Goal: Communication & Community: Ask a question

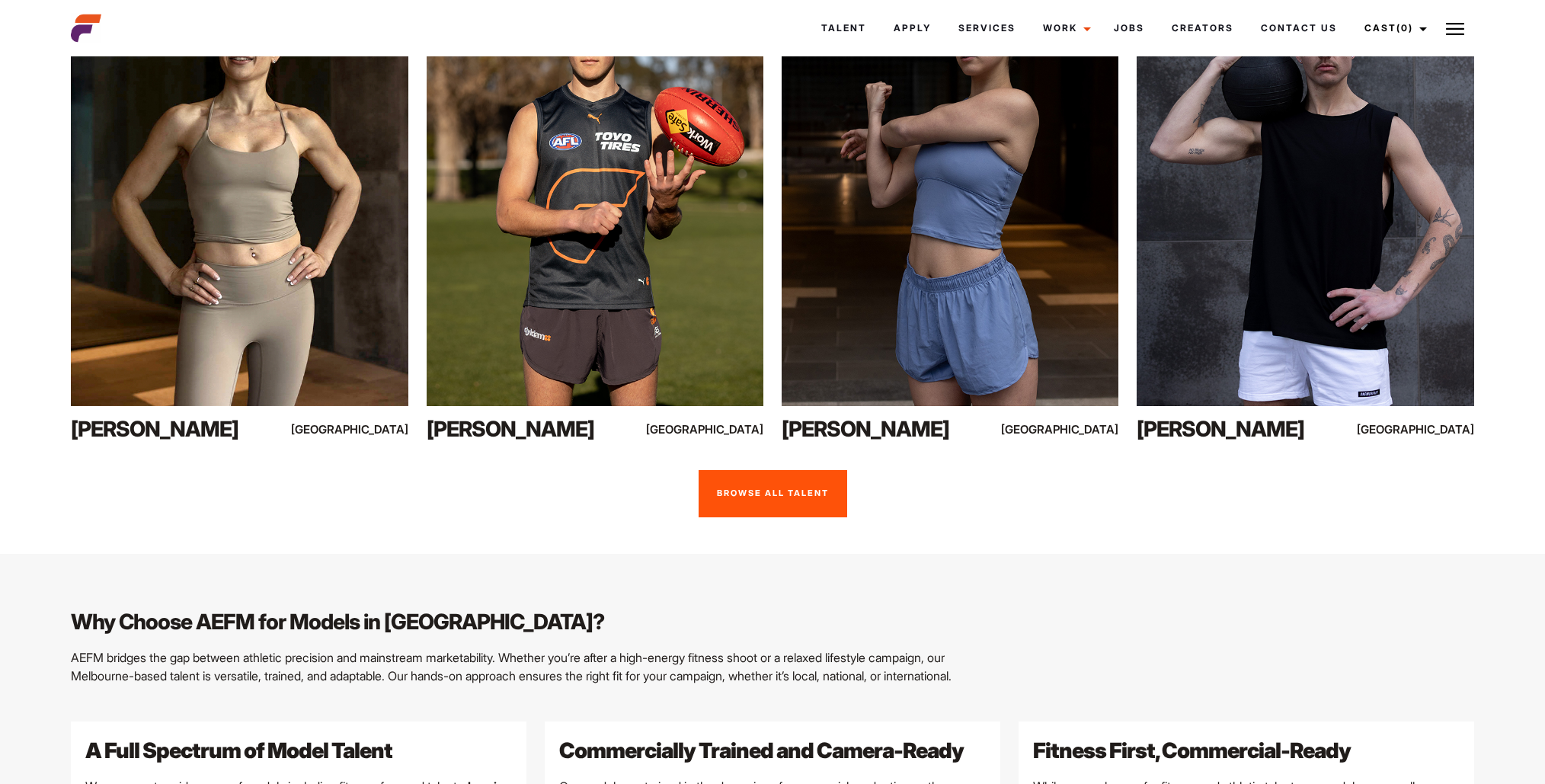
scroll to position [1207, 0]
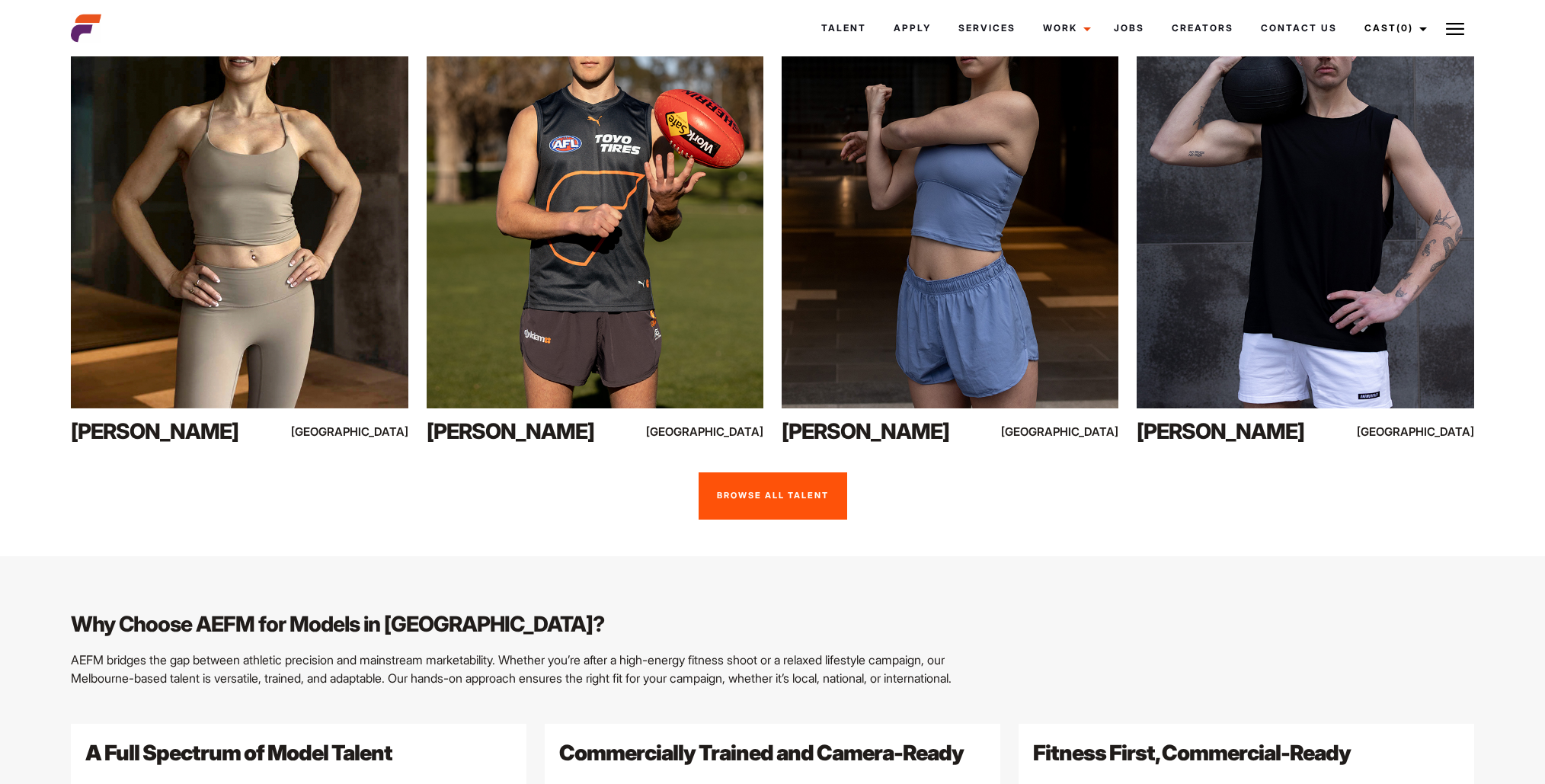
click at [744, 473] on link "Browse all talent" at bounding box center [773, 496] width 149 height 47
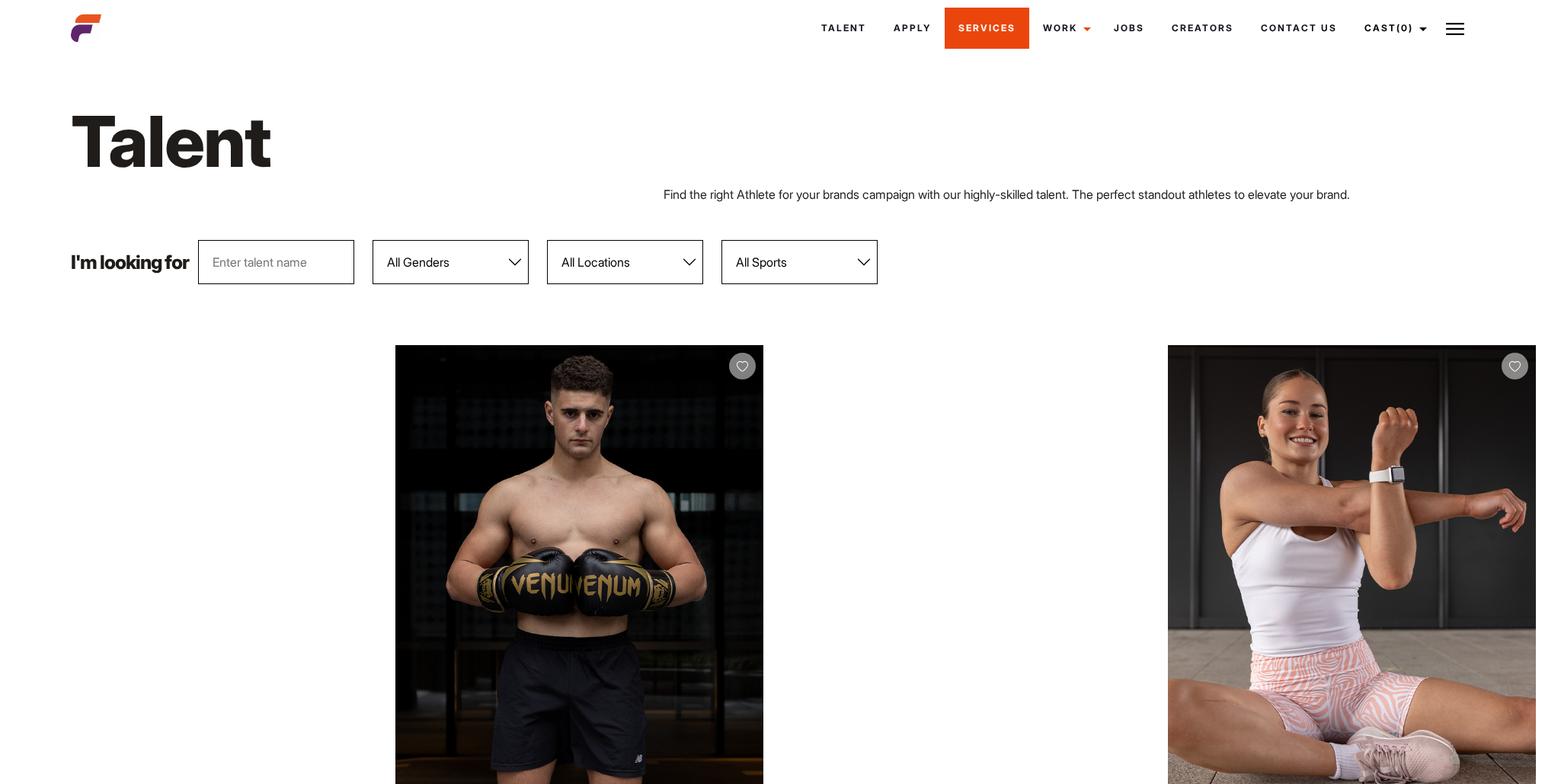
click at [963, 40] on link "Services" at bounding box center [987, 29] width 84 height 41
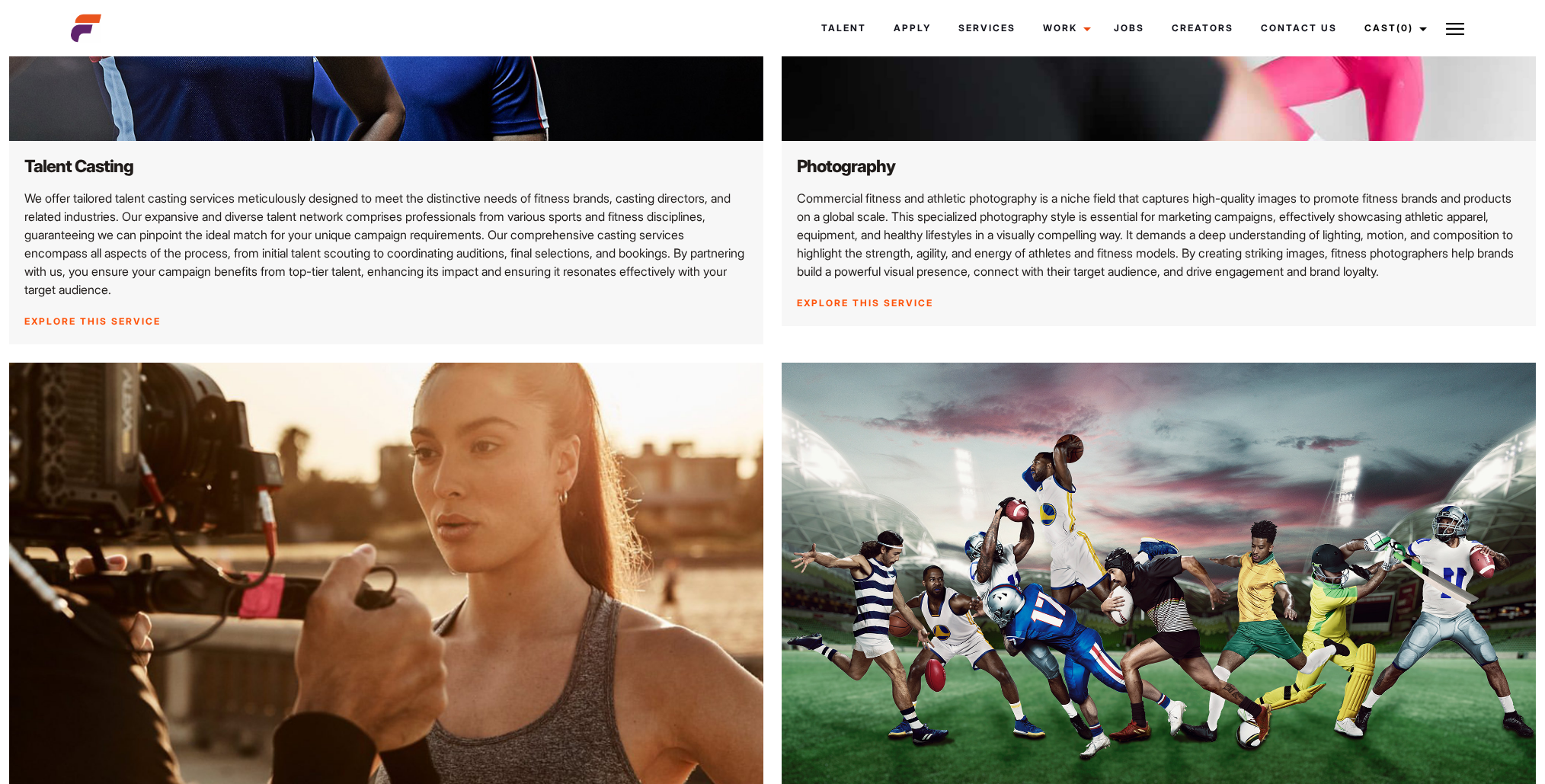
scroll to position [708, 0]
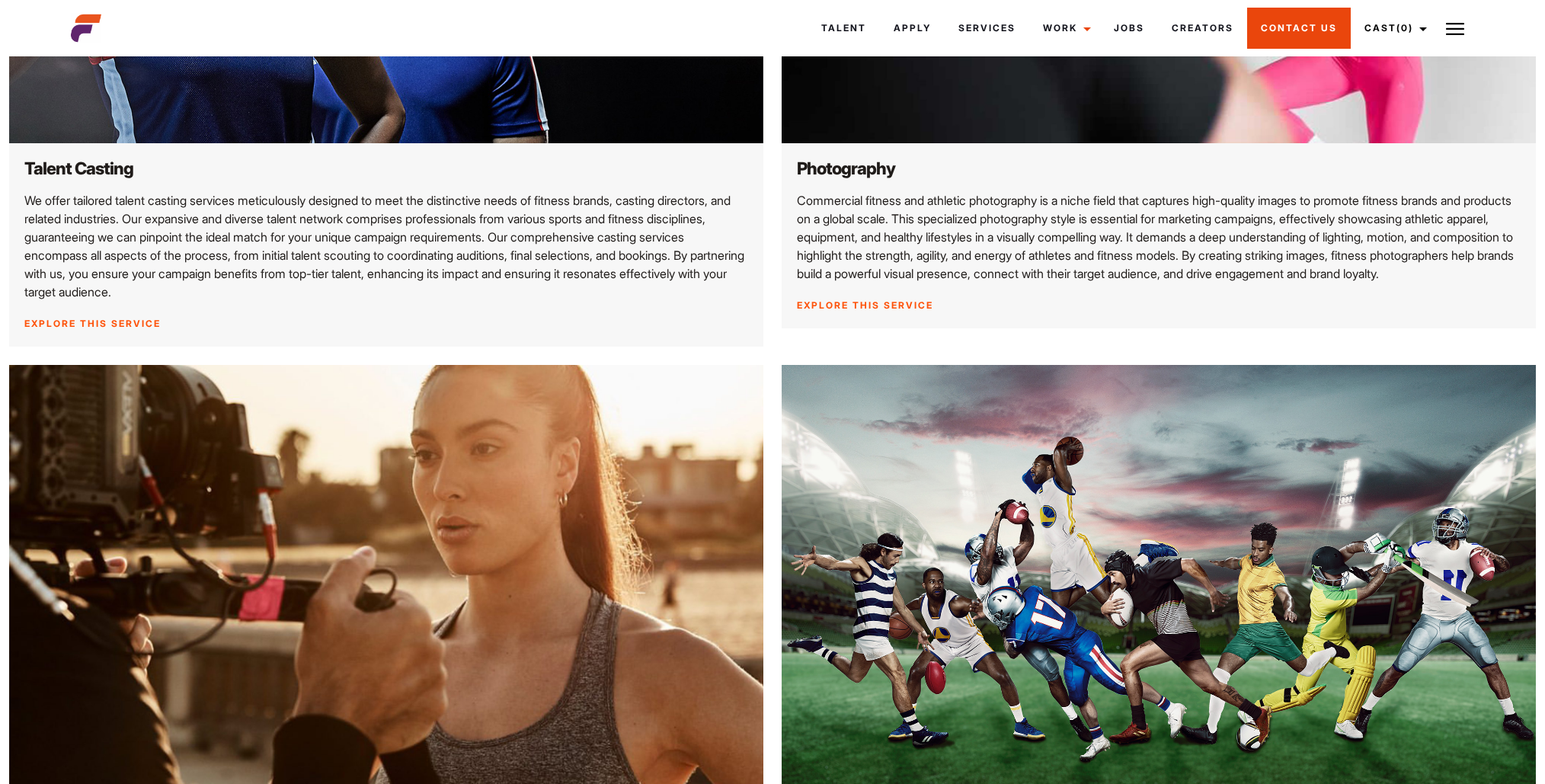
click at [1299, 30] on link "Contact Us" at bounding box center [1299, 29] width 103 height 41
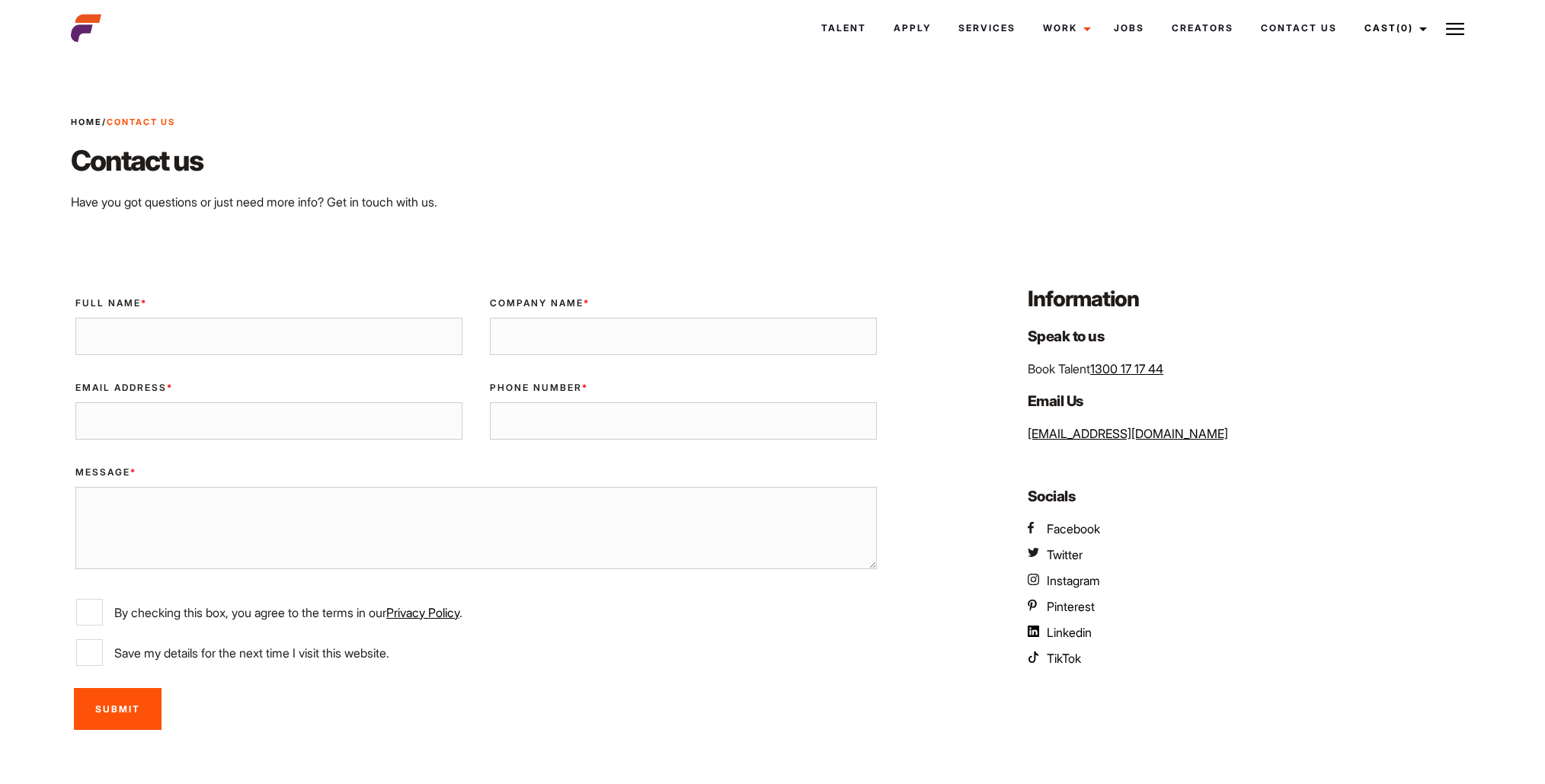
click at [156, 345] on input "Full Name *" at bounding box center [269, 337] width 387 height 38
type input "[PERSON_NAME]"
click at [648, 343] on input "Company Name *" at bounding box center [684, 337] width 387 height 38
type input "Academy of Hair and Makeup"
click at [297, 424] on input "Email Address *" at bounding box center [269, 421] width 387 height 38
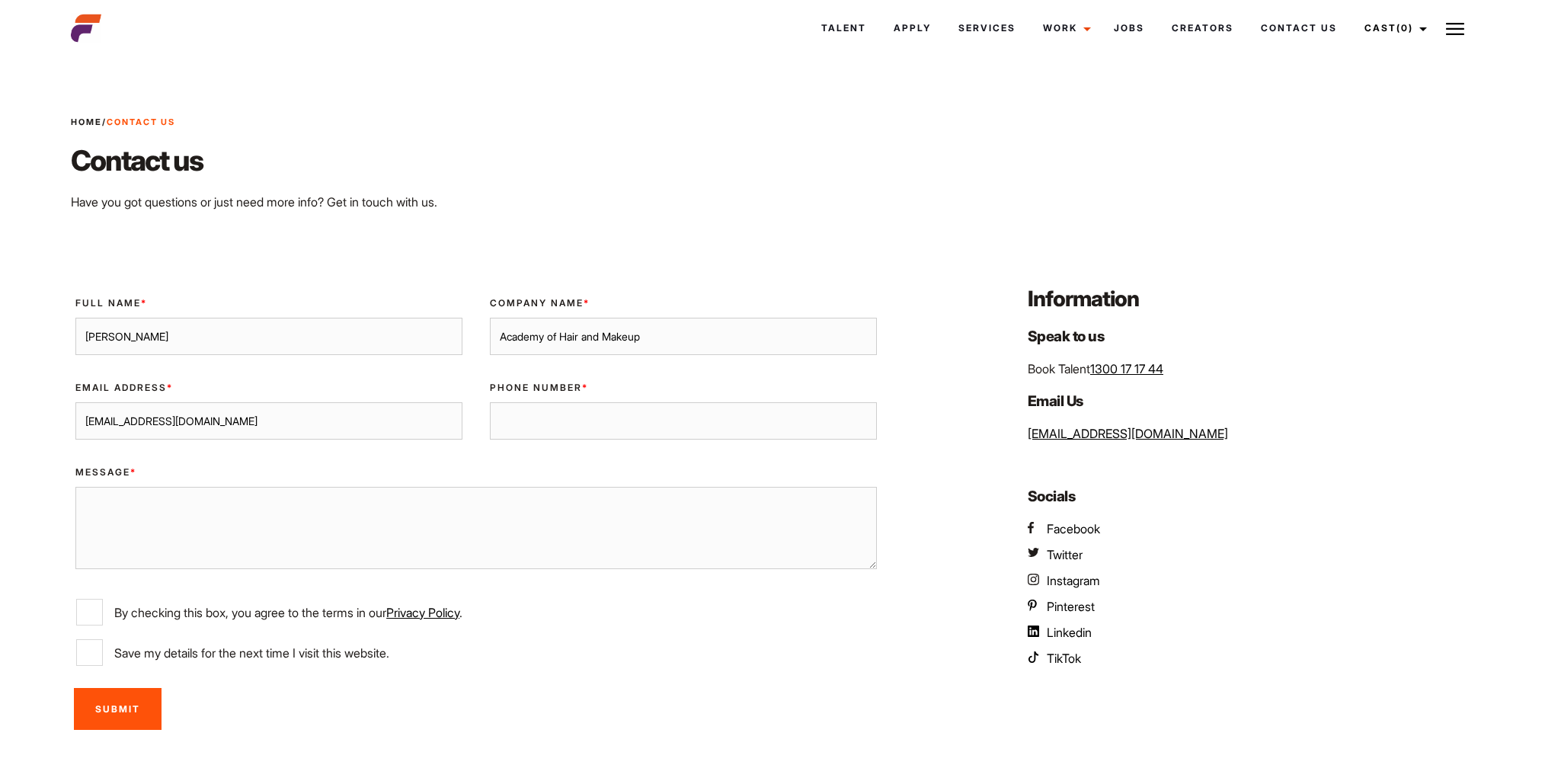
type input "[EMAIL_ADDRESS][DOMAIN_NAME]"
click at [554, 430] on input "Phone Number *" at bounding box center [684, 421] width 387 height 38
type input "0434114878"
click at [126, 521] on textarea "Message *" at bounding box center [476, 528] width 802 height 82
paste textarea "My name is Alondra, with a Hair and Makeup Academy. I’m looking to book models …"
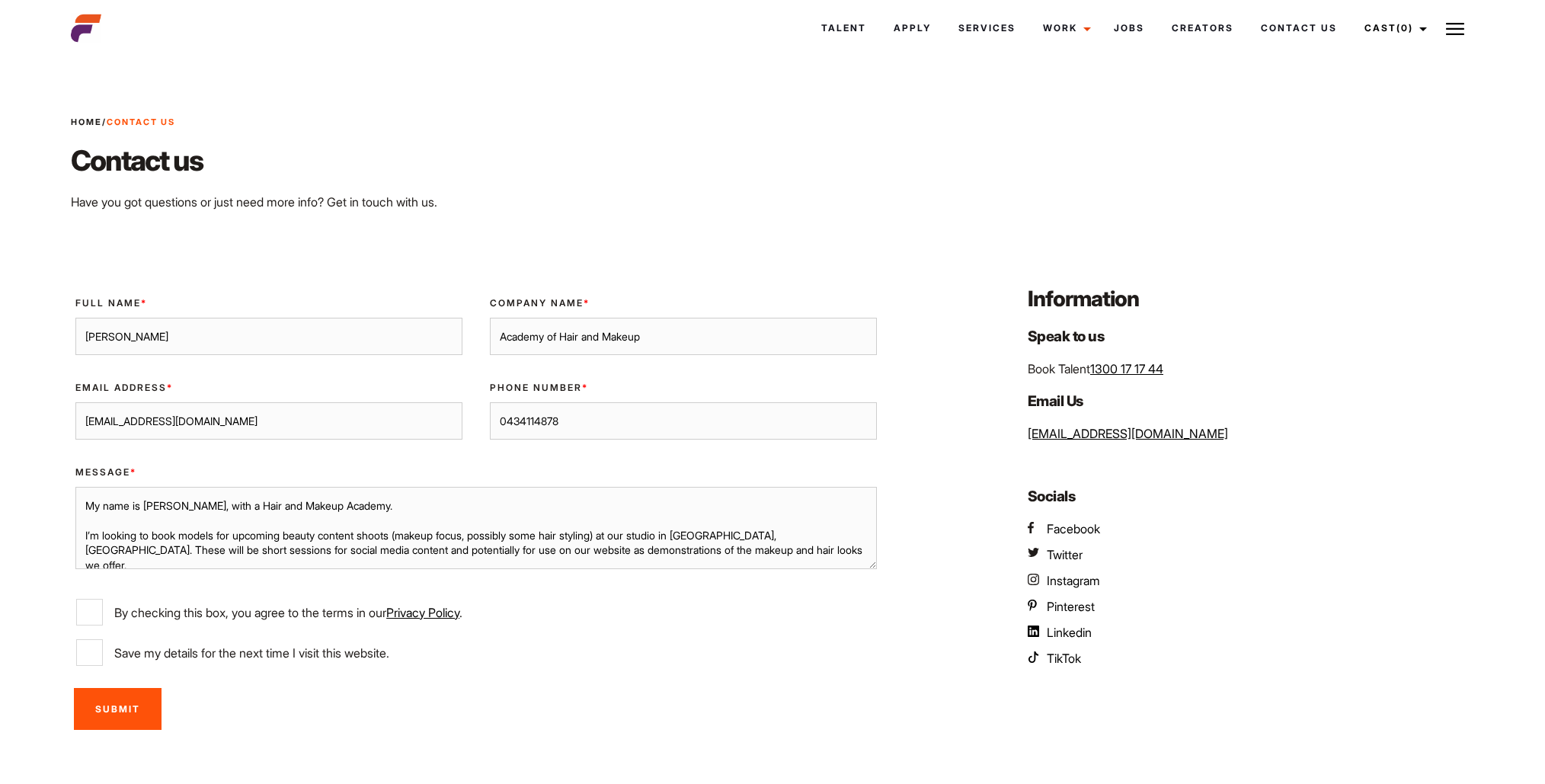
click at [84, 501] on textarea "My name is Alondra, with a Hair and Makeup Academy. I’m looking to book models …" at bounding box center [476, 528] width 802 height 82
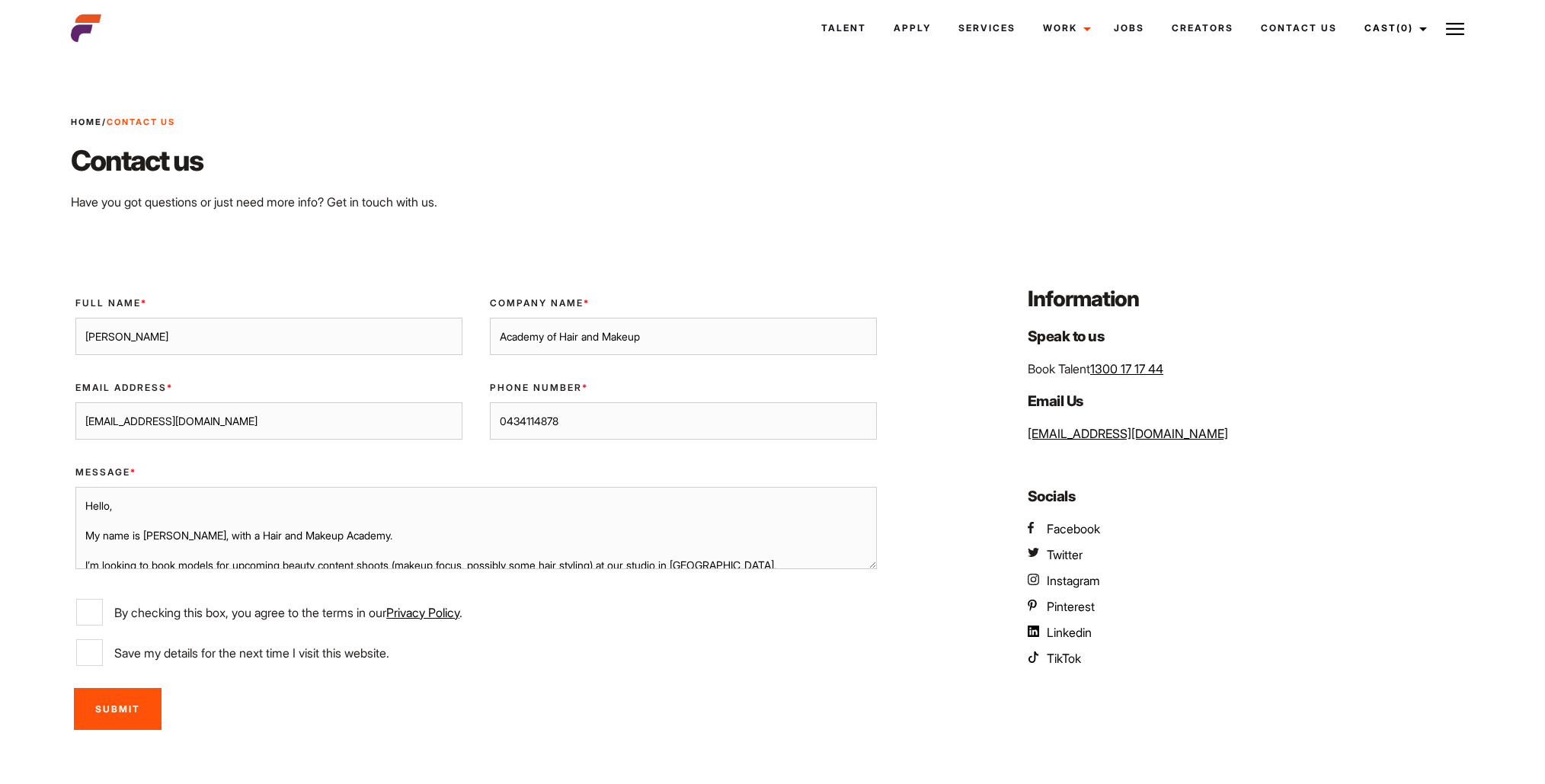
type textarea "Hello, My name is Alondra, with a Hair and Makeup Academy. I’m looking to book …"
click at [96, 613] on input "By checking this box, you agree to the terms in our Privacy Policy ." at bounding box center [90, 612] width 27 height 27
checkbox input "true"
click at [115, 706] on input "Submit" at bounding box center [118, 708] width 88 height 42
